Goal: Subscribe to service/newsletter

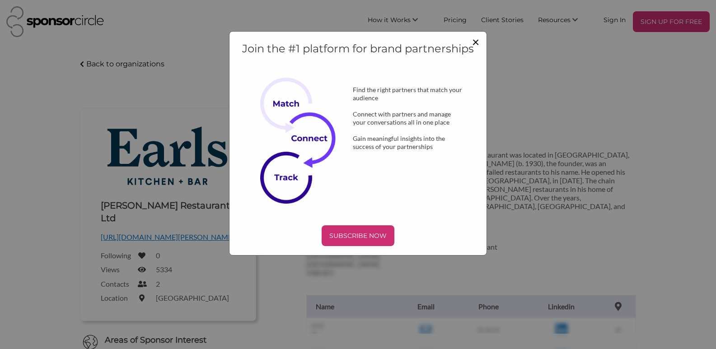
click at [474, 38] on span "×" at bounding box center [475, 41] width 7 height 15
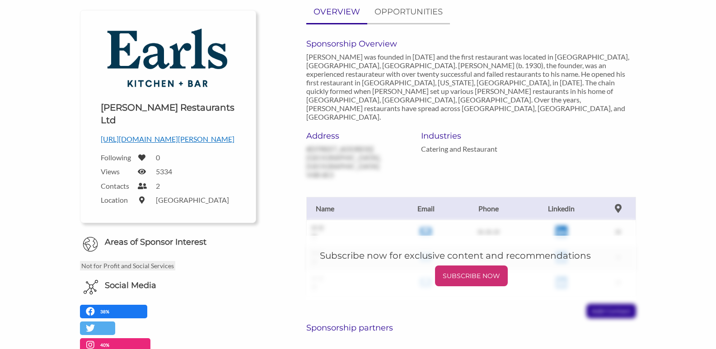
scroll to position [156, 0]
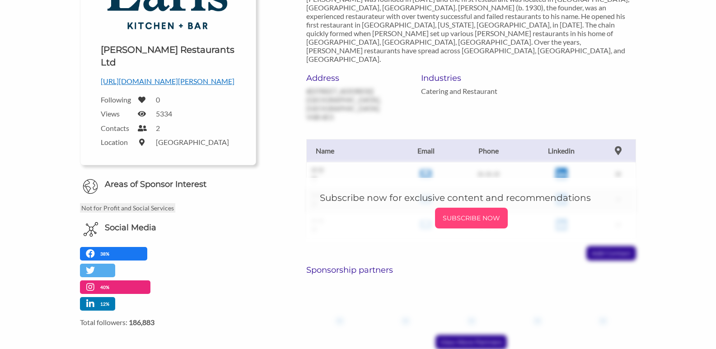
click at [464, 208] on div "SUBSCRIBE NOW" at bounding box center [471, 218] width 73 height 21
